Goal: Find specific page/section: Find specific page/section

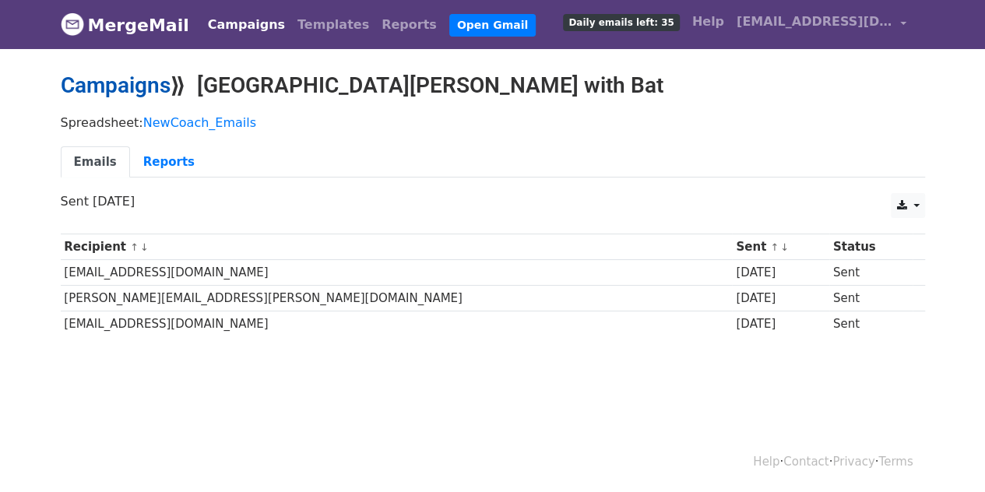
click at [128, 83] on link "Campaigns" at bounding box center [116, 85] width 110 height 26
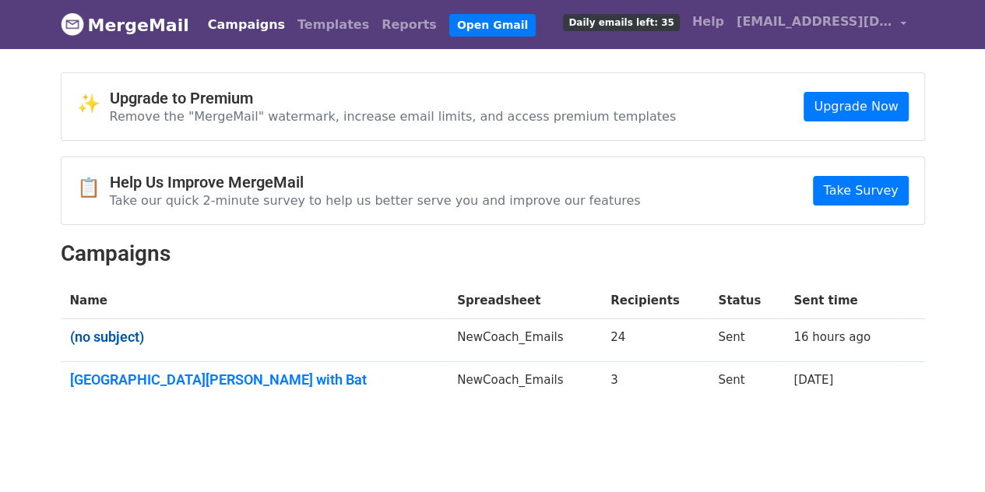
click at [101, 337] on link "(no subject)" at bounding box center [254, 336] width 369 height 17
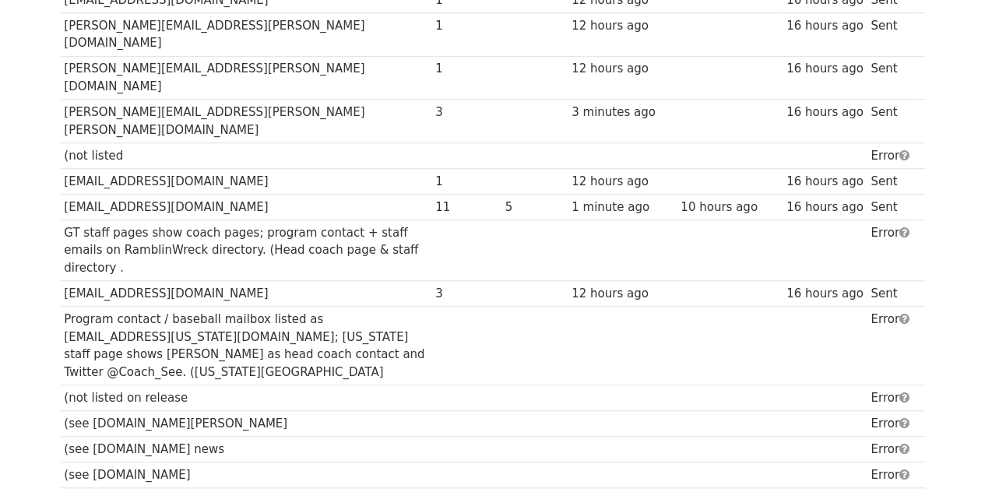
scroll to position [512, 0]
